Goal: Transaction & Acquisition: Purchase product/service

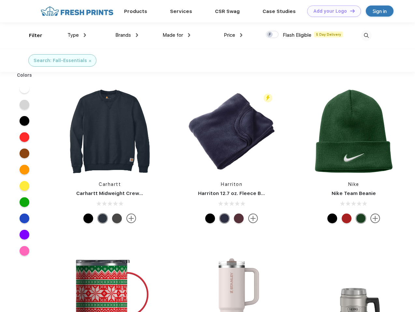
click at [331, 11] on link "Add your Logo Design Tool" at bounding box center [334, 11] width 54 height 11
click at [0, 0] on div "Design Tool" at bounding box center [0, 0] width 0 height 0
click at [349, 11] on link "Add your Logo Design Tool" at bounding box center [334, 11] width 54 height 11
click at [31, 35] on div "Filter" at bounding box center [35, 35] width 13 height 7
click at [77, 35] on span "Type" at bounding box center [72, 35] width 11 height 6
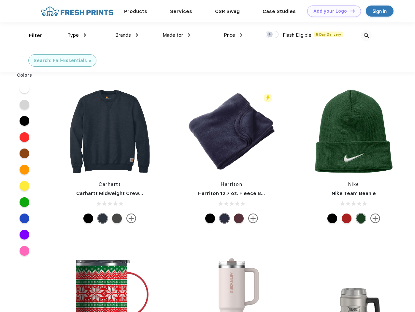
click at [127, 35] on span "Brands" at bounding box center [123, 35] width 16 height 6
click at [176, 35] on span "Made for" at bounding box center [172, 35] width 21 height 6
click at [233, 35] on span "Price" at bounding box center [229, 35] width 11 height 6
click at [272, 35] on div at bounding box center [272, 34] width 13 height 7
click at [270, 35] on input "checkbox" at bounding box center [268, 33] width 4 height 4
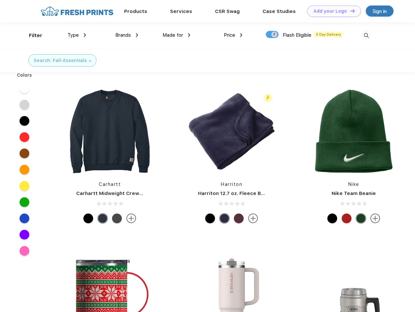
click at [366, 35] on img at bounding box center [366, 35] width 11 height 11
